Goal: Information Seeking & Learning: Learn about a topic

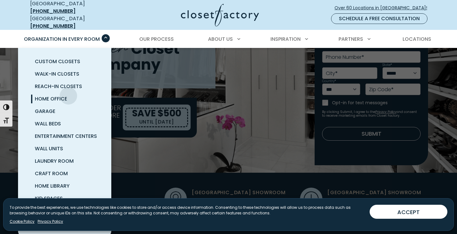
scroll to position [13, 0]
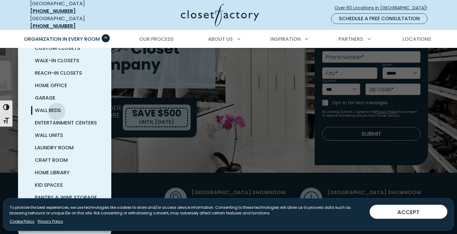
click at [57, 107] on span "Wall Beds" at bounding box center [48, 110] width 26 height 7
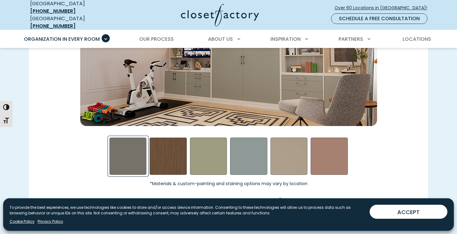
scroll to position [959, 0]
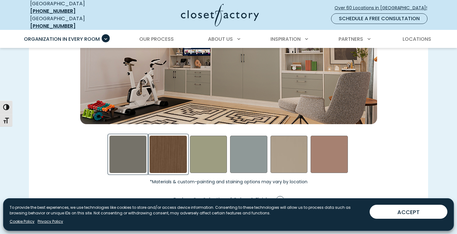
click at [168, 152] on div "Rocky Mountain Swatch" at bounding box center [168, 154] width 37 height 37
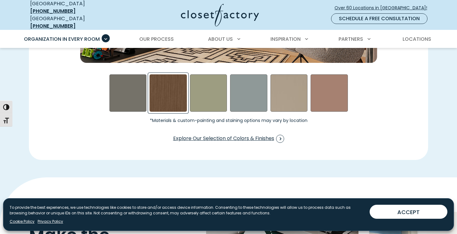
scroll to position [1027, 0]
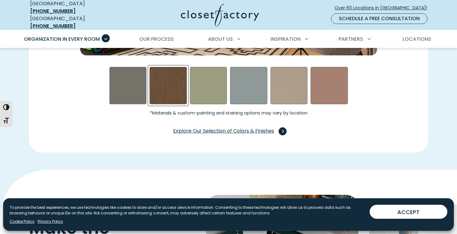
click at [232, 128] on span "Explore Our Selection of Colors & Finishes" at bounding box center [228, 131] width 111 height 8
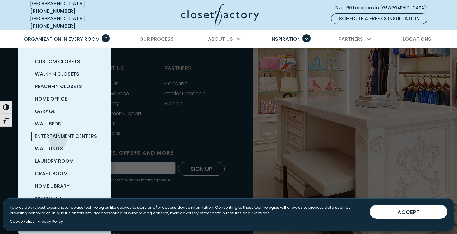
scroll to position [13, 0]
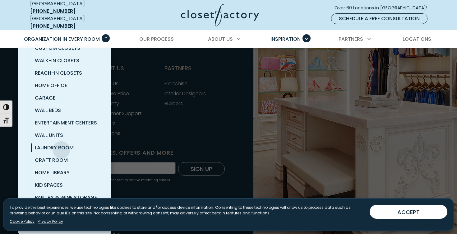
click at [61, 145] on span "Laundry Room" at bounding box center [54, 147] width 39 height 7
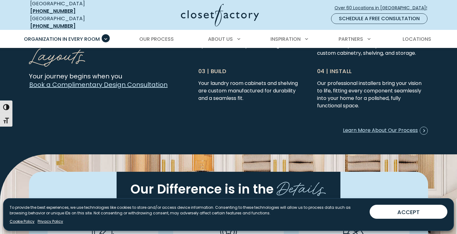
scroll to position [1616, 0]
